Goal: Task Accomplishment & Management: Manage account settings

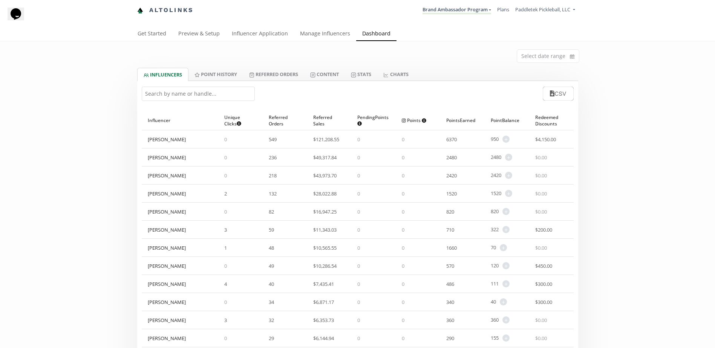
click at [204, 92] on input "text" at bounding box center [198, 94] width 113 height 14
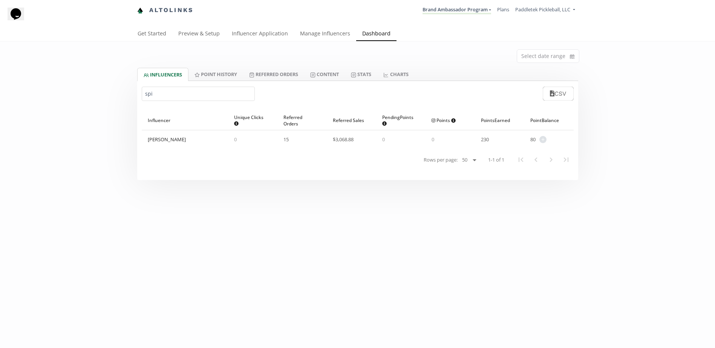
drag, startPoint x: 159, startPoint y: 95, endPoint x: 78, endPoint y: 96, distance: 80.7
click at [100, 96] on div "Select date range INFLUENCERS Point HISTORY Referred Orders Content Stats CHART…" at bounding box center [357, 110] width 715 height 139
type input "mill"
click at [546, 141] on span "+" at bounding box center [542, 139] width 7 height 7
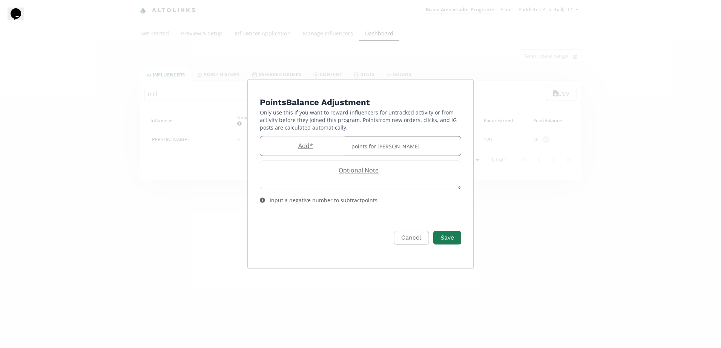
click at [315, 145] on label "Add *" at bounding box center [303, 146] width 87 height 9
type input "40"
click at [456, 240] on button "Save" at bounding box center [447, 238] width 30 height 16
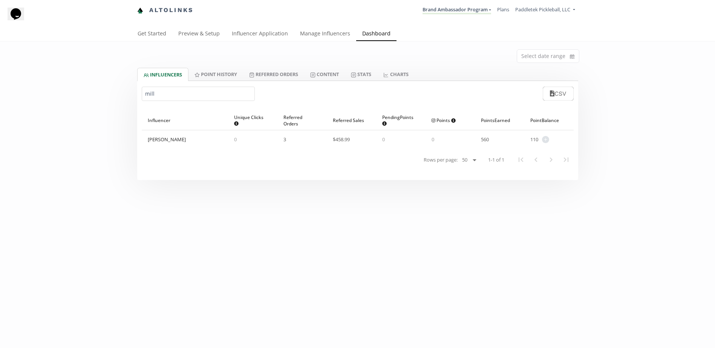
drag, startPoint x: 160, startPoint y: 95, endPoint x: 134, endPoint y: 87, distance: 26.8
click at [134, 87] on div "mill CSV Influencer ▲ Unique Clicks Does not count clicks from bots. Multiple c…" at bounding box center [358, 130] width 452 height 99
type input "s"
